Goal: Transaction & Acquisition: Purchase product/service

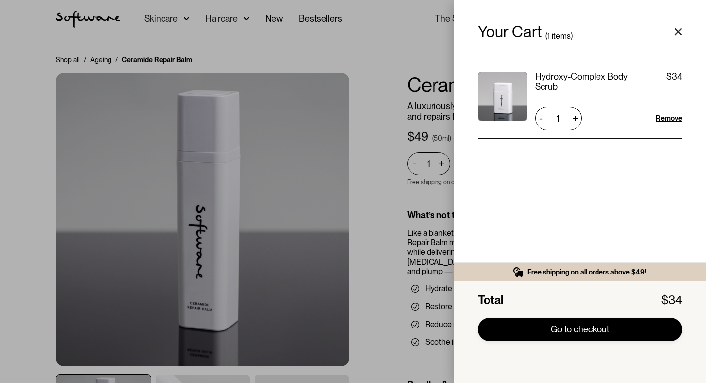
click at [560, 331] on link "Go to checkout" at bounding box center [580, 330] width 205 height 24
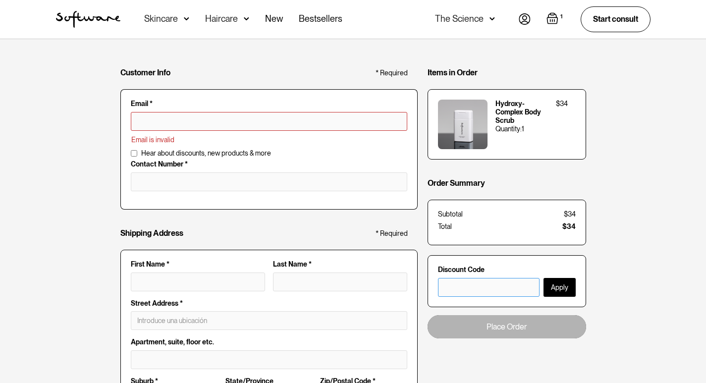
click at [468, 281] on input "text" at bounding box center [489, 287] width 102 height 19
click at [466, 283] on input "text" at bounding box center [489, 287] width 102 height 19
click at [180, 121] on input "welcowelcome" at bounding box center [269, 121] width 276 height 19
click at [172, 121] on input "welcowelcome" at bounding box center [269, 121] width 276 height 19
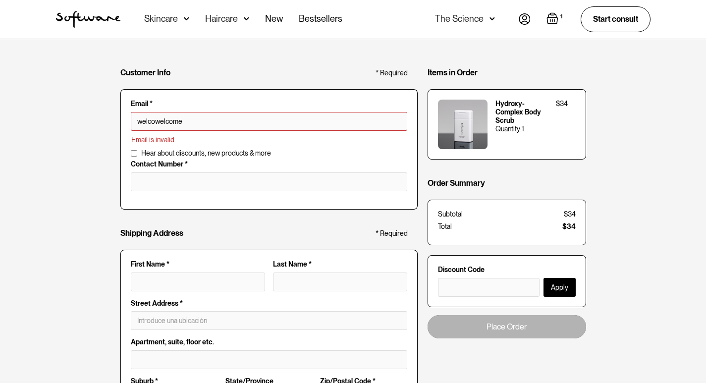
click at [172, 121] on input "welcowelcome" at bounding box center [269, 121] width 276 height 19
type input "welcowelcome"
click at [486, 295] on input "text" at bounding box center [489, 287] width 102 height 19
paste input "welcowelcome"
type input "welcowelcome"
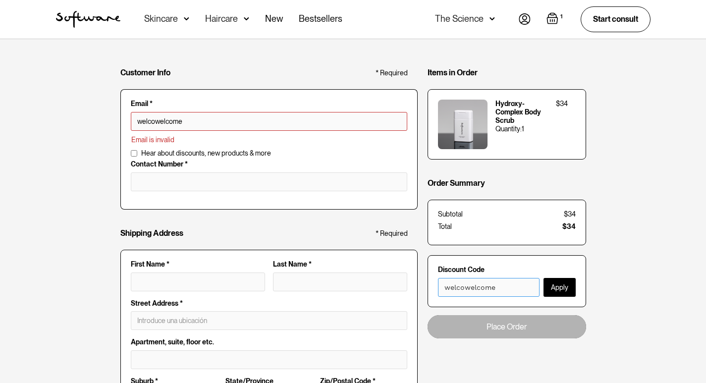
drag, startPoint x: 476, startPoint y: 289, endPoint x: 512, endPoint y: 288, distance: 36.2
click at [511, 288] on input "welcowelcome" at bounding box center [489, 287] width 102 height 19
click at [158, 116] on input "welcome10" at bounding box center [269, 121] width 276 height 19
type input "welcome10"
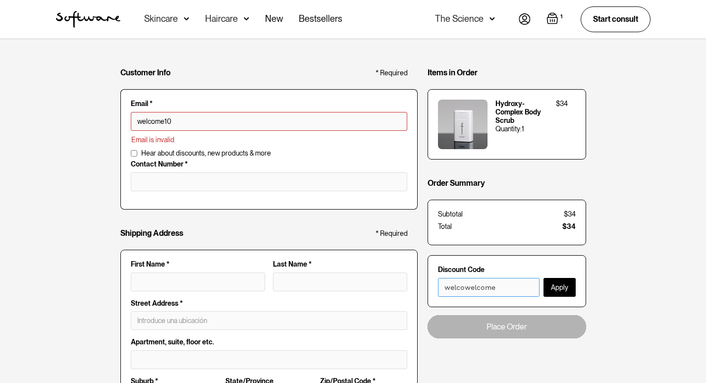
click at [470, 284] on input "welcowelcome" at bounding box center [489, 287] width 102 height 19
paste input "me10"
type input "welcome10"
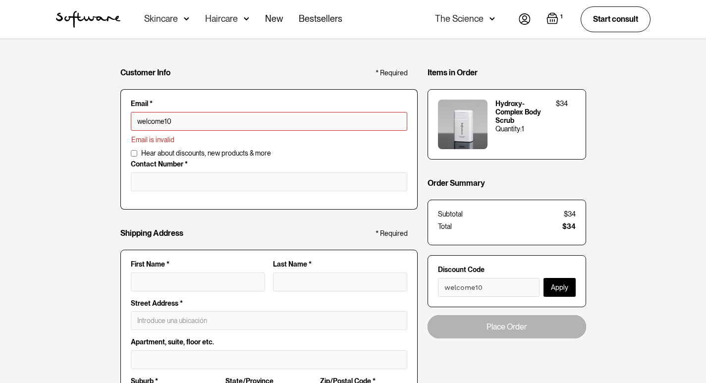
click at [558, 290] on button "Apply" at bounding box center [560, 287] width 32 height 19
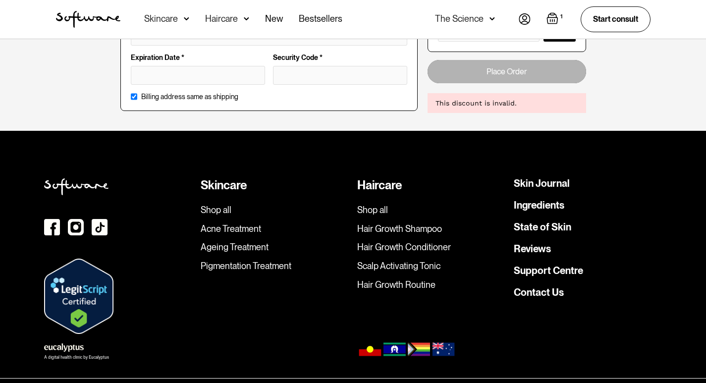
scroll to position [633, 0]
